Goal: Information Seeking & Learning: Learn about a topic

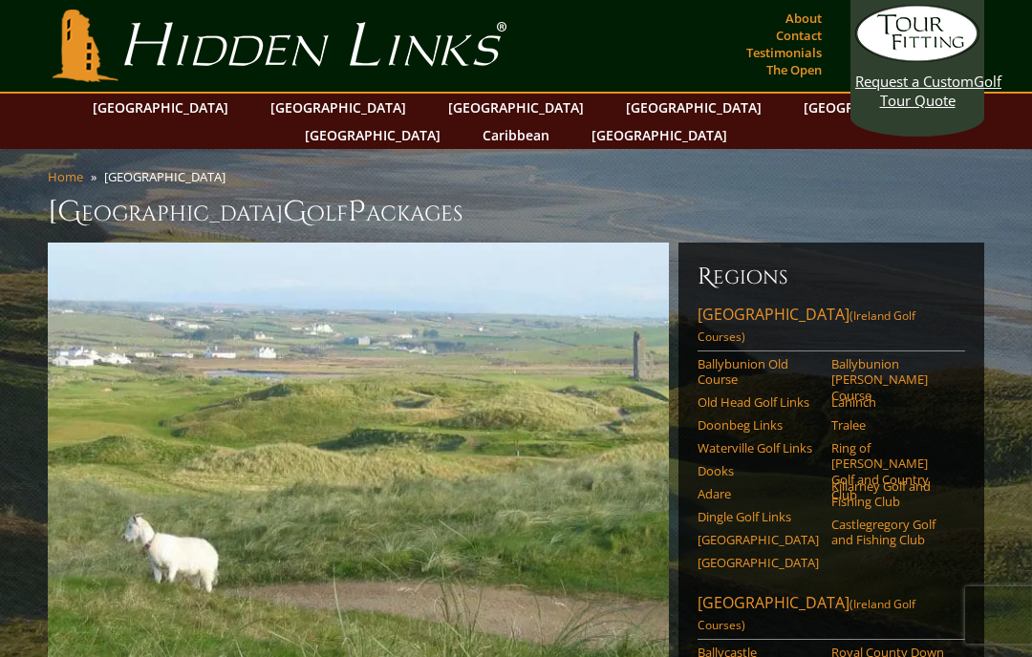
click at [900, 441] on link "Ring of [PERSON_NAME] Golf and Country Club" at bounding box center [891, 472] width 121 height 62
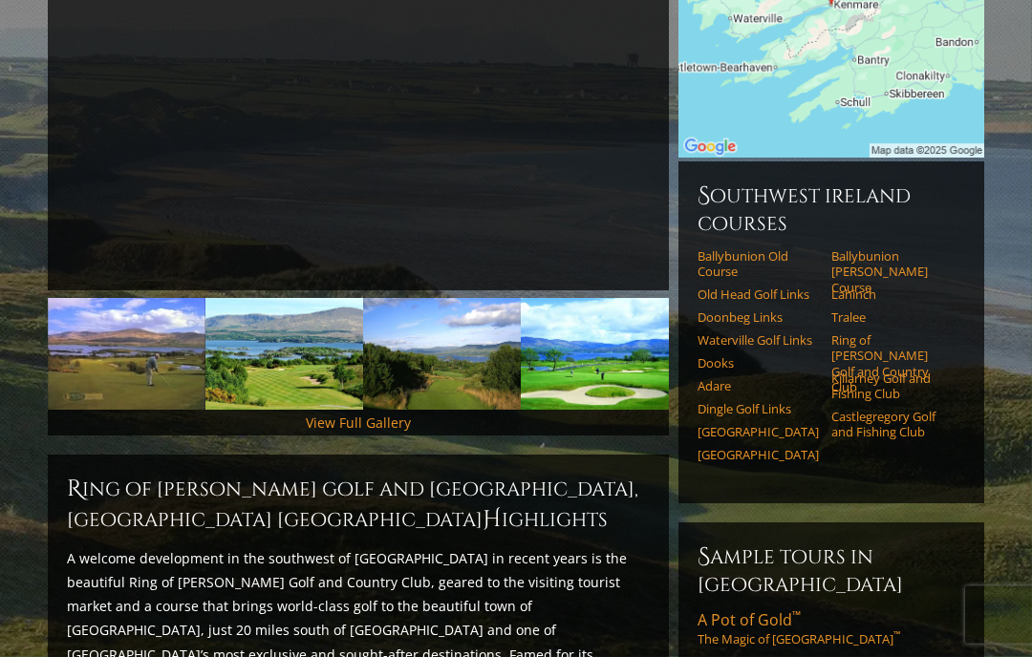
scroll to position [376, 0]
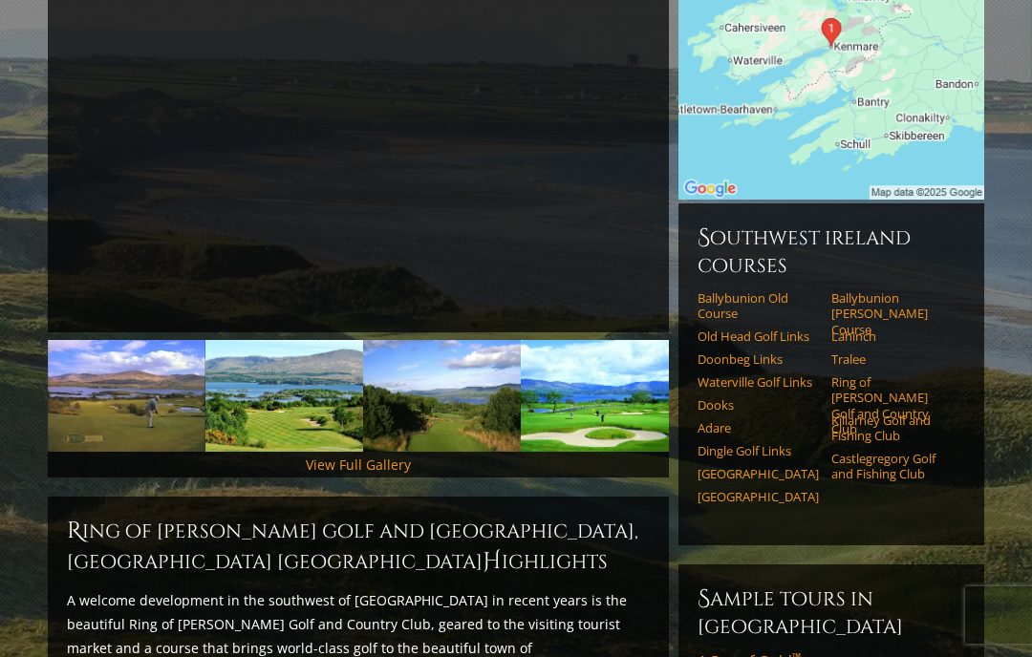
click at [719, 398] on link "Dooks" at bounding box center [758, 405] width 121 height 15
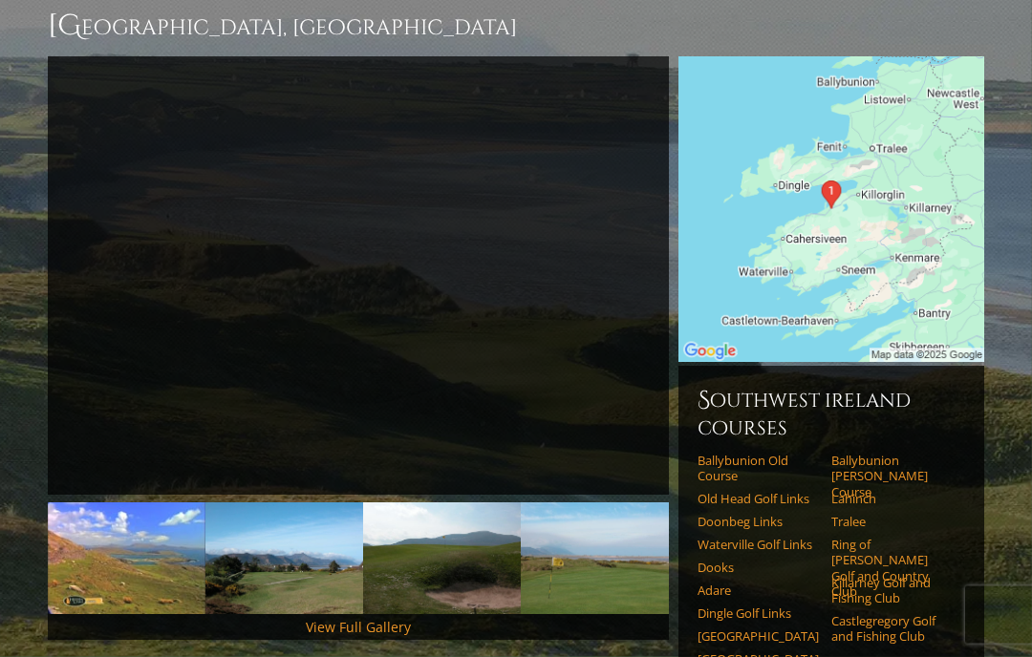
scroll to position [186, 0]
click at [787, 606] on link "Dingle Golf Links" at bounding box center [758, 613] width 121 height 15
